Goal: Task Accomplishment & Management: Manage account settings

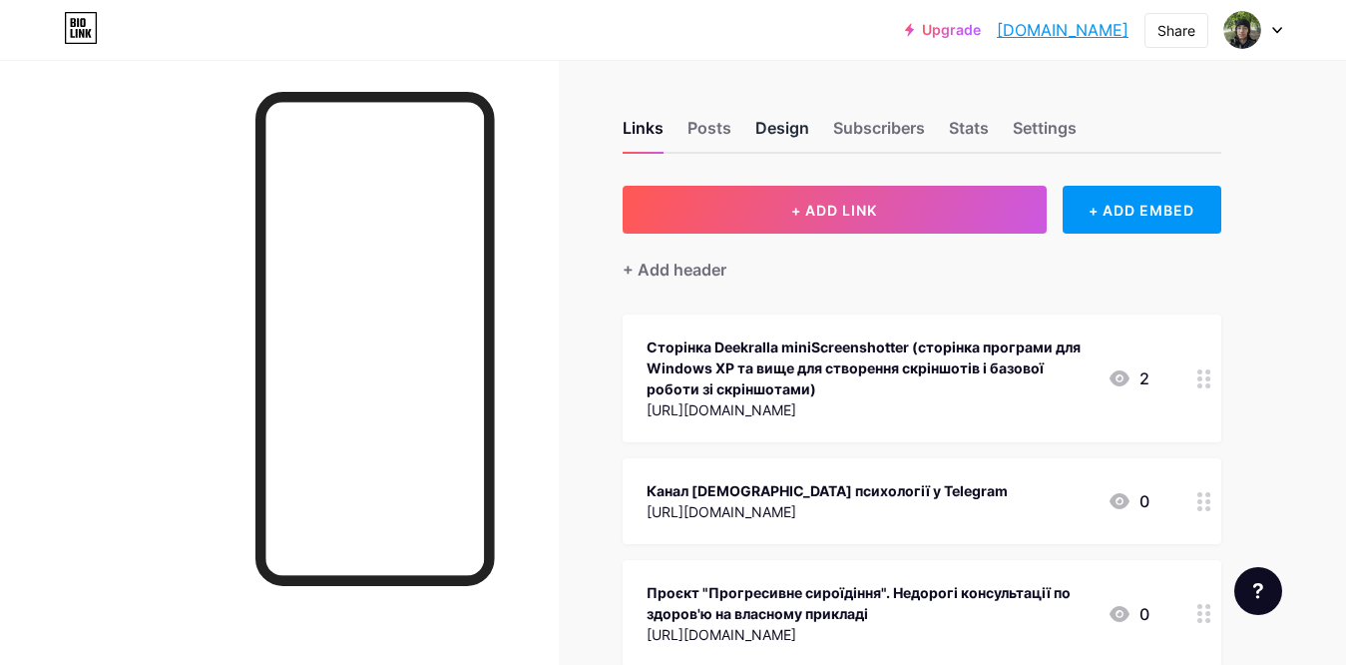
click at [791, 131] on div "Design" at bounding box center [782, 134] width 54 height 36
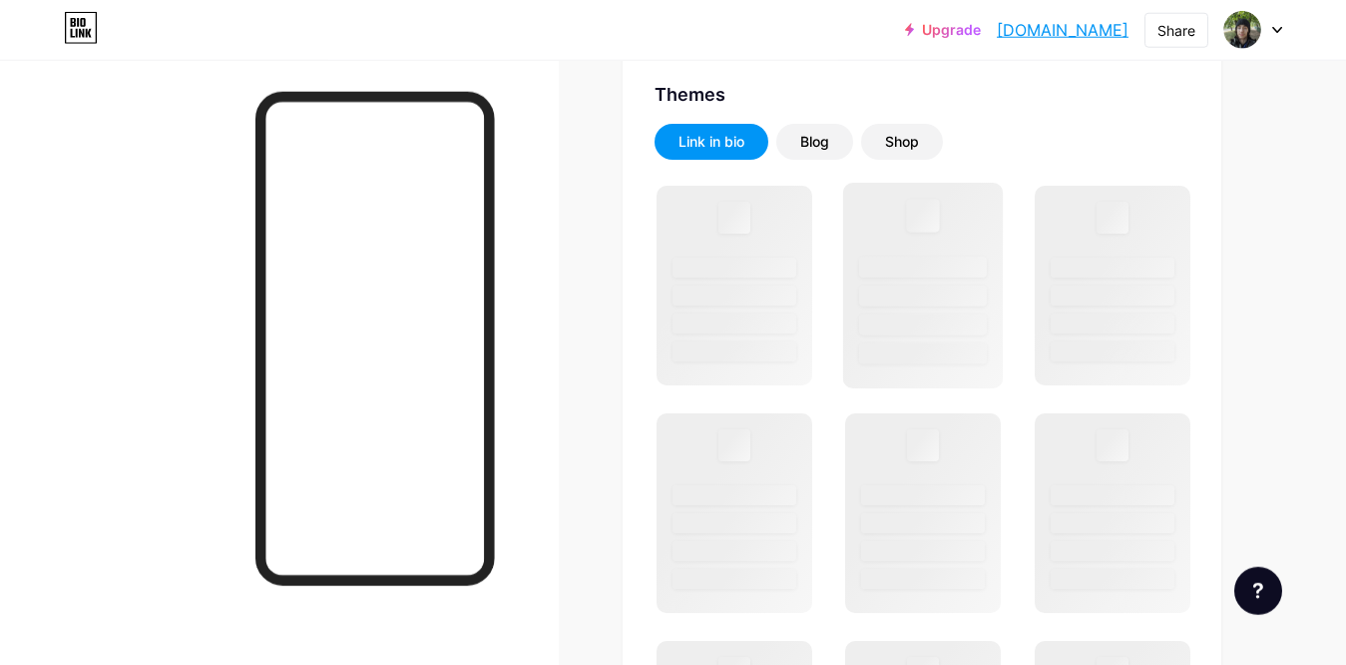
scroll to position [407, 0]
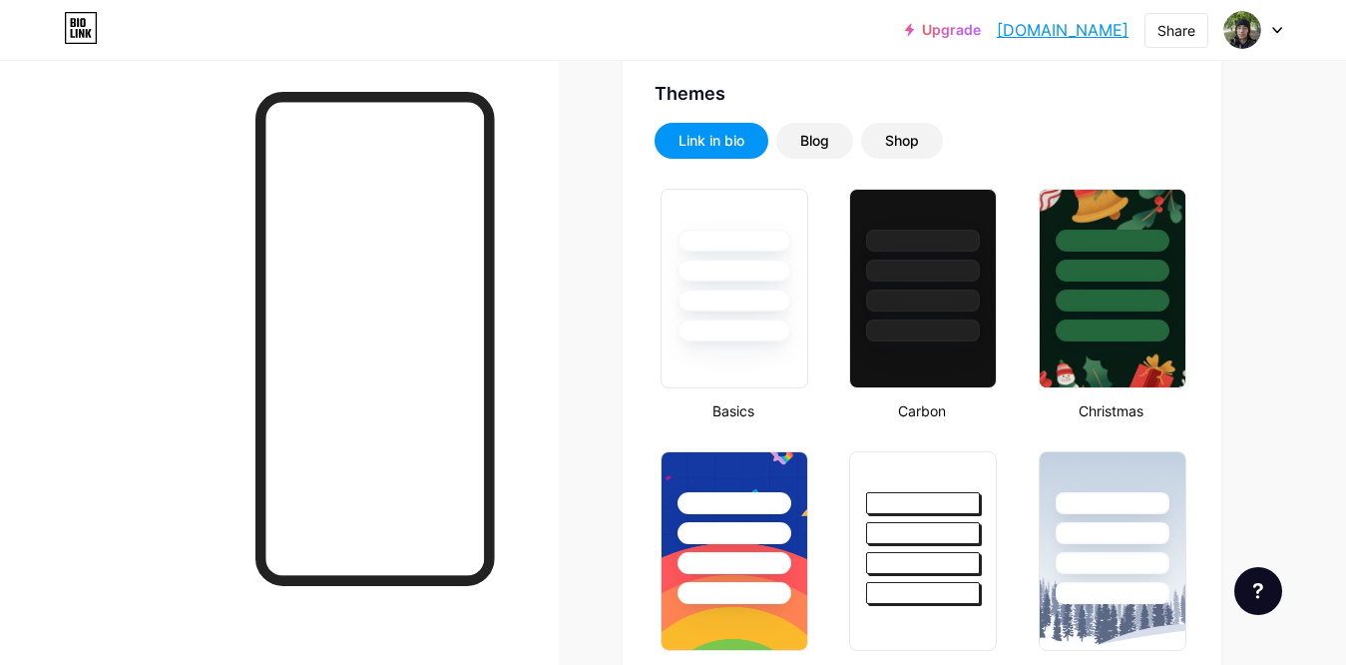
type input "#00ff40"
type input "#000000"
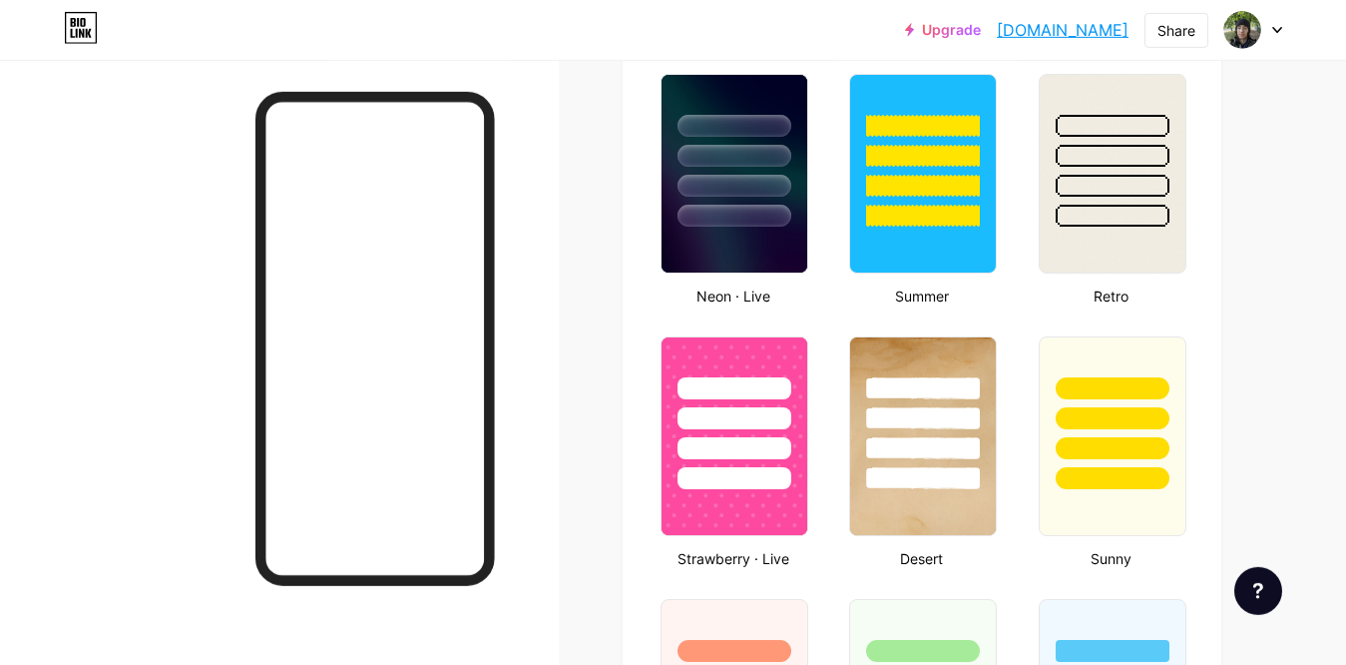
scroll to position [1221, 0]
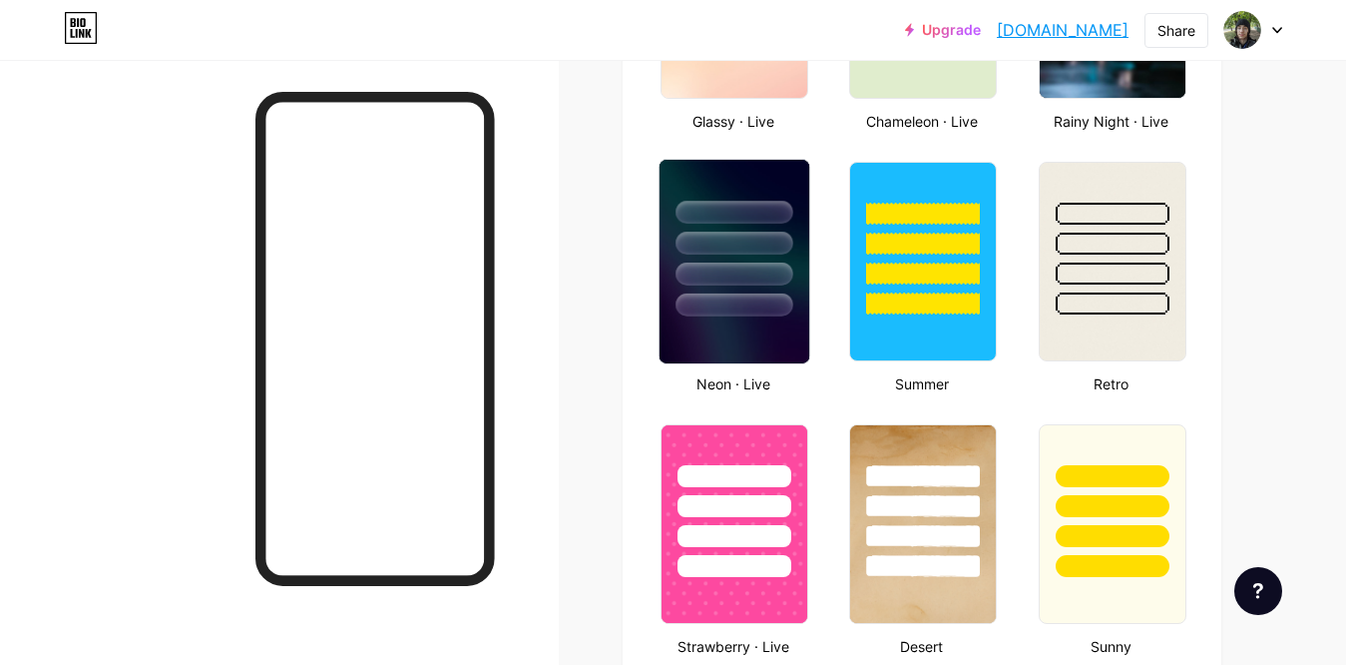
click at [753, 275] on div at bounding box center [733, 273] width 117 height 23
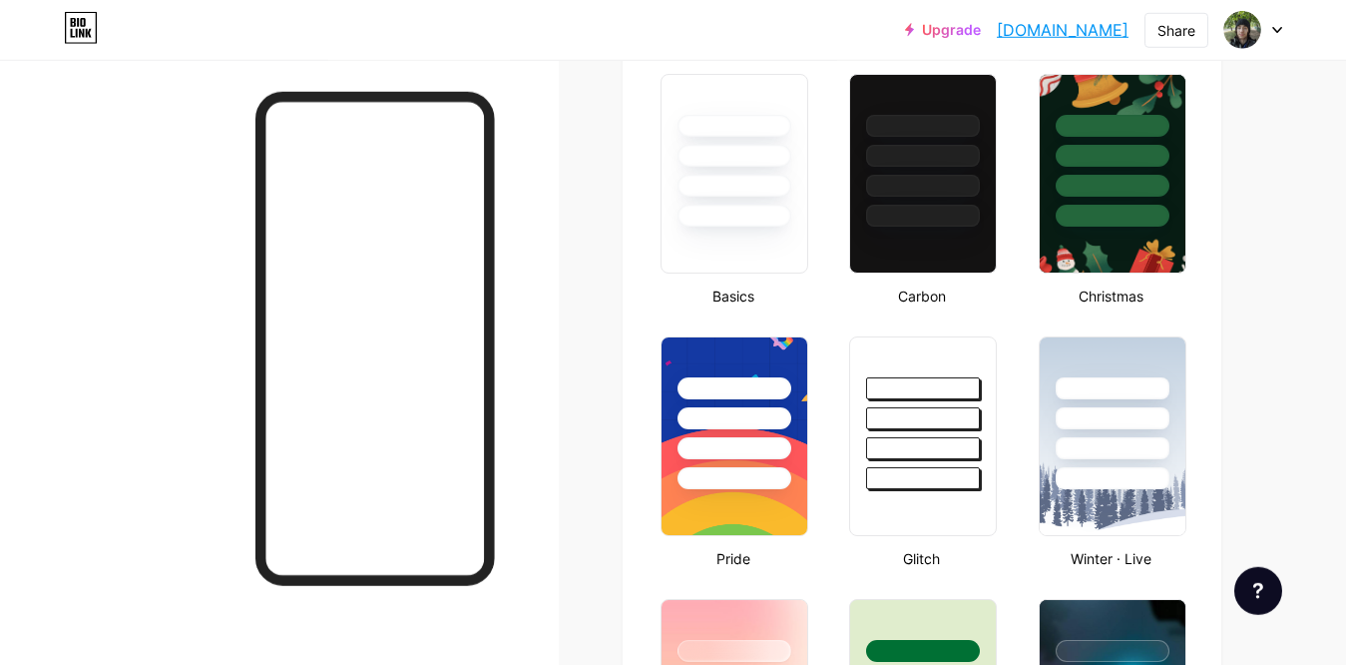
scroll to position [509, 0]
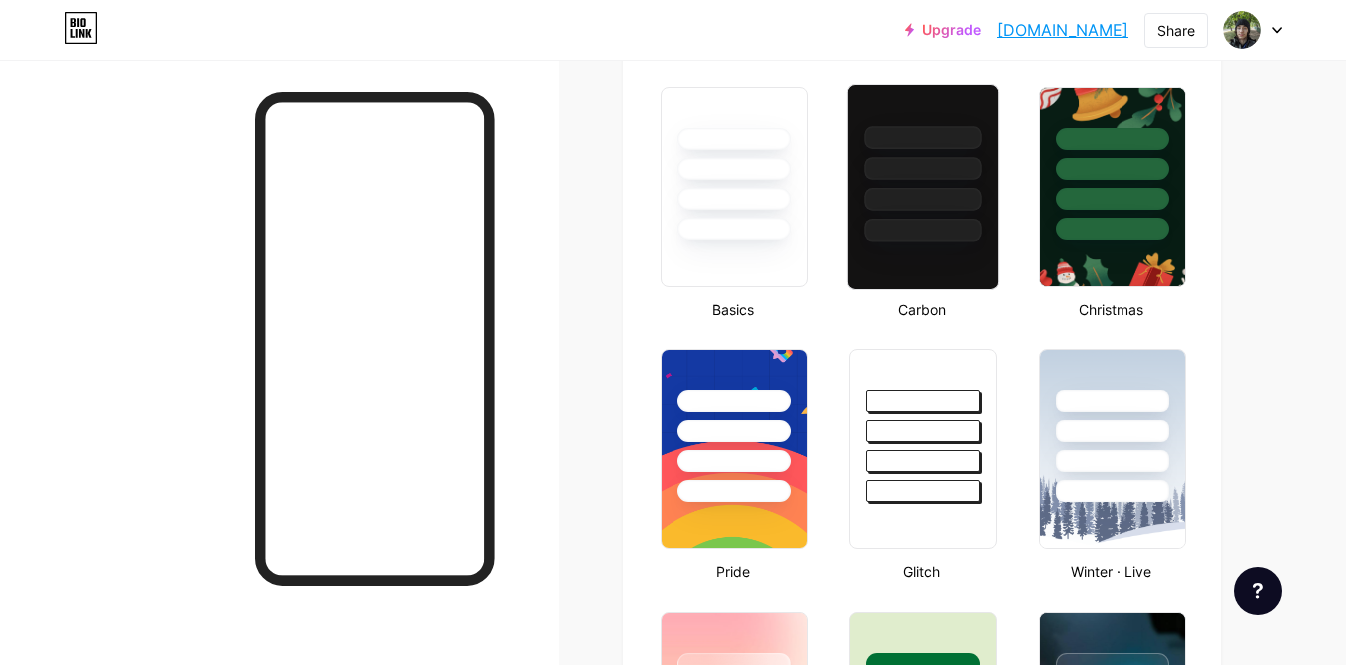
click at [935, 256] on div at bounding box center [923, 187] width 152 height 206
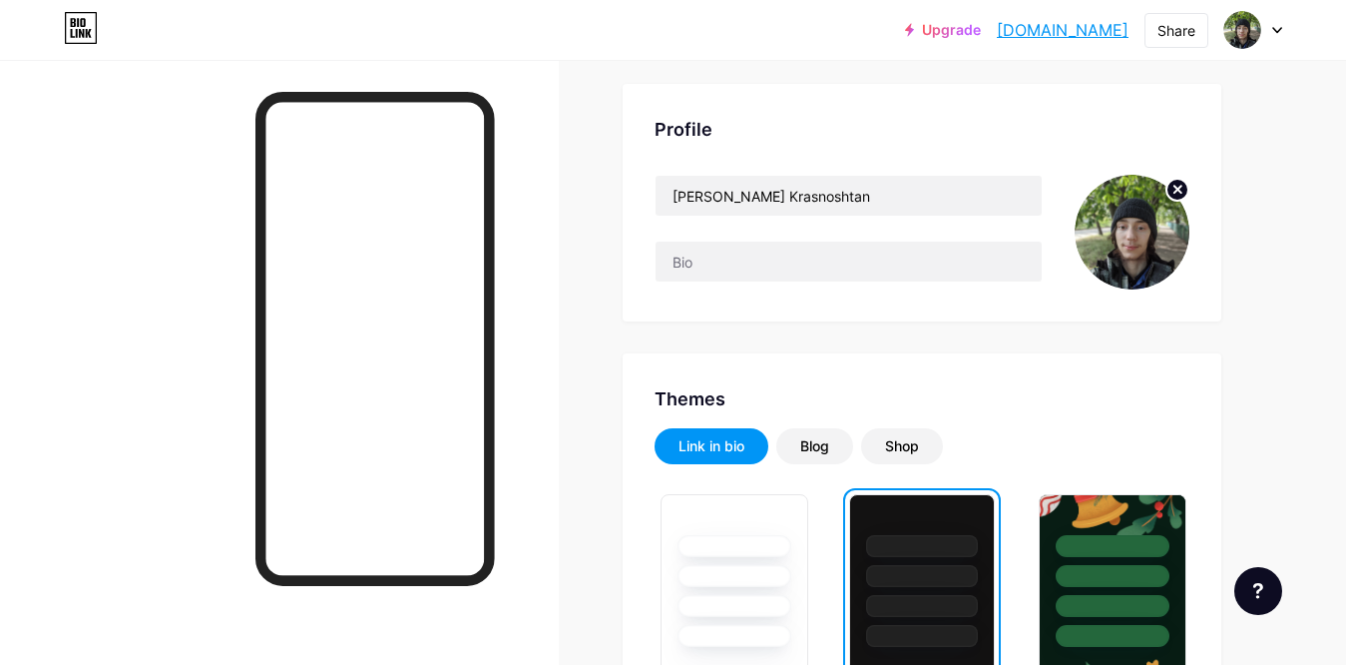
scroll to position [305, 0]
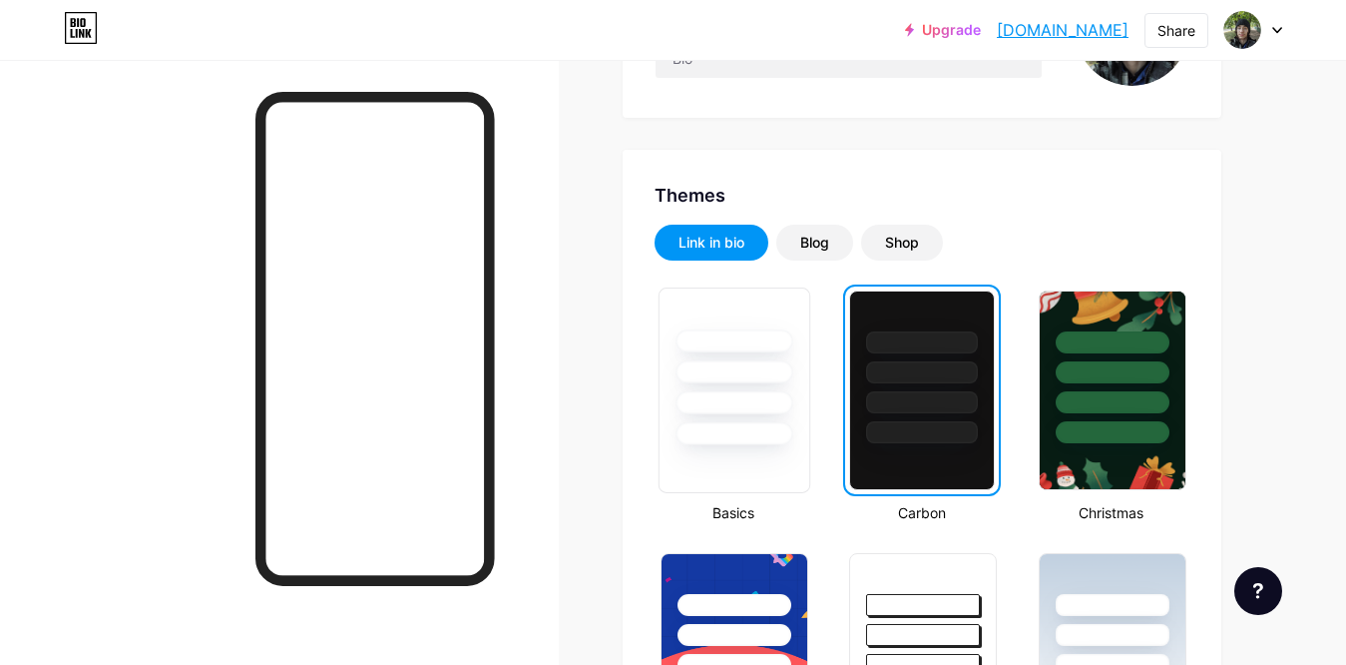
click at [738, 400] on div at bounding box center [733, 402] width 117 height 23
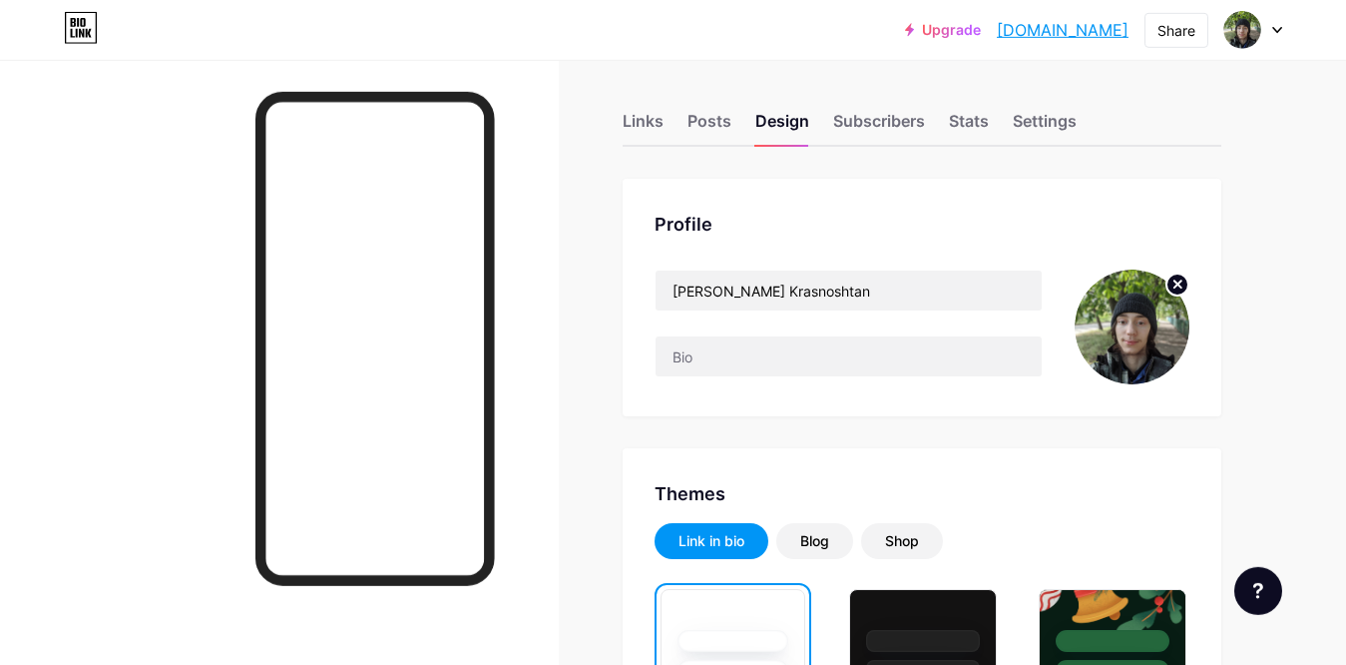
scroll to position [0, 0]
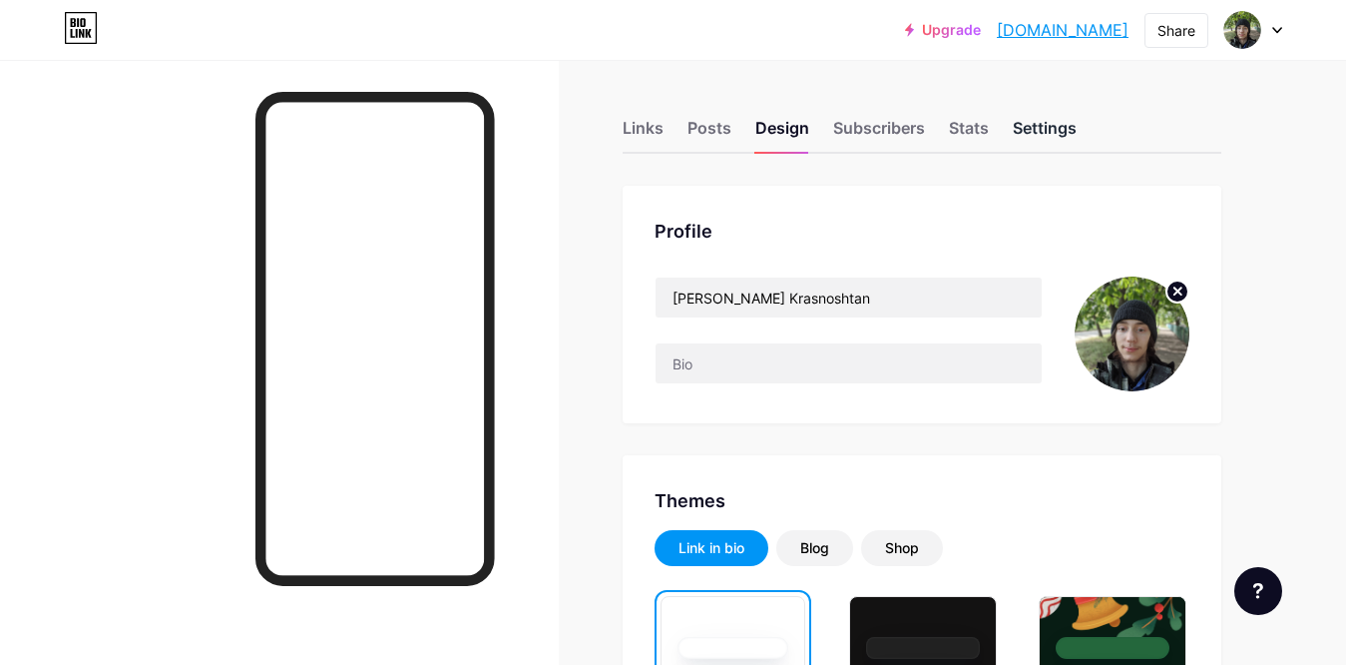
click at [1045, 130] on div "Settings" at bounding box center [1045, 134] width 64 height 36
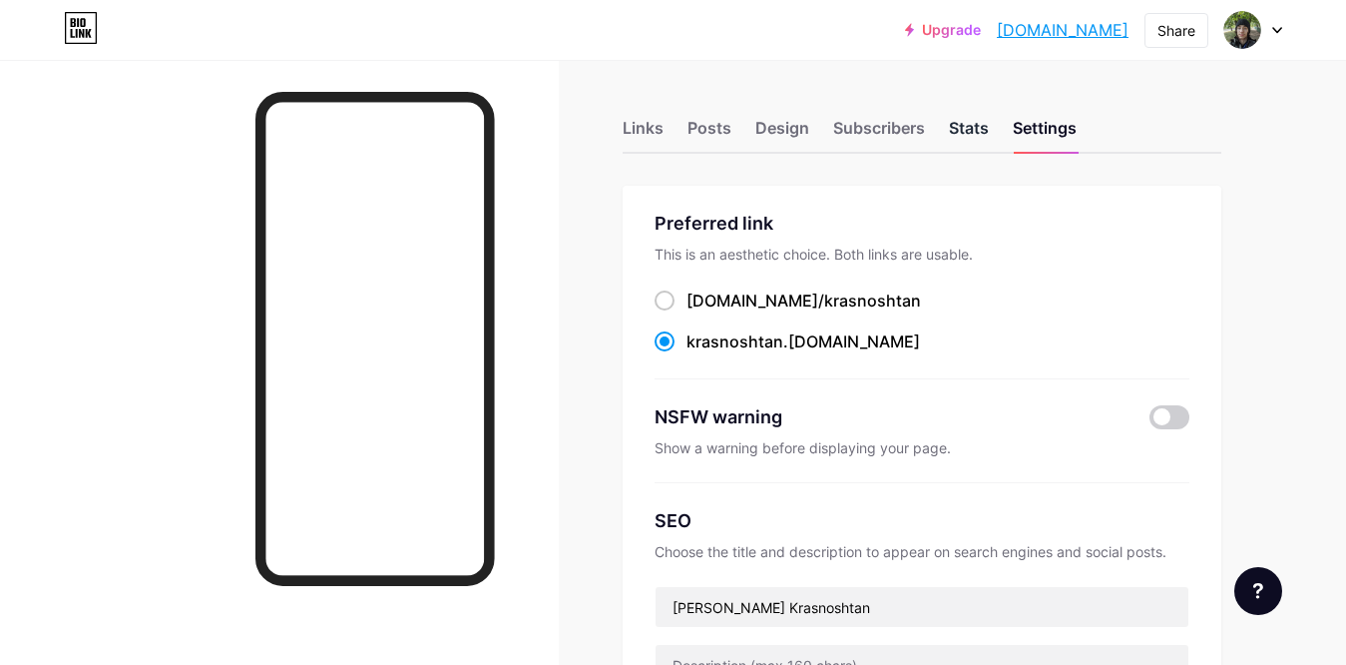
click at [970, 137] on div "Stats" at bounding box center [969, 134] width 40 height 36
